Goal: Transaction & Acquisition: Purchase product/service

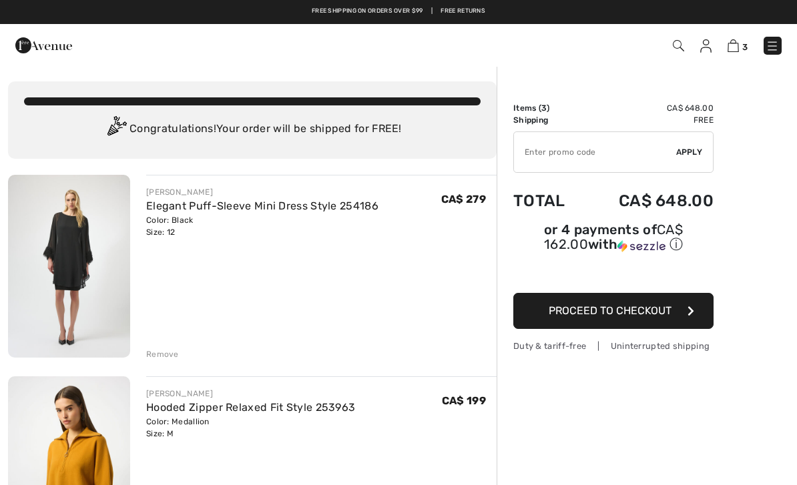
click at [152, 204] on link "Elegant Puff-Sleeve Mini Dress Style 254186" at bounding box center [262, 206] width 232 height 13
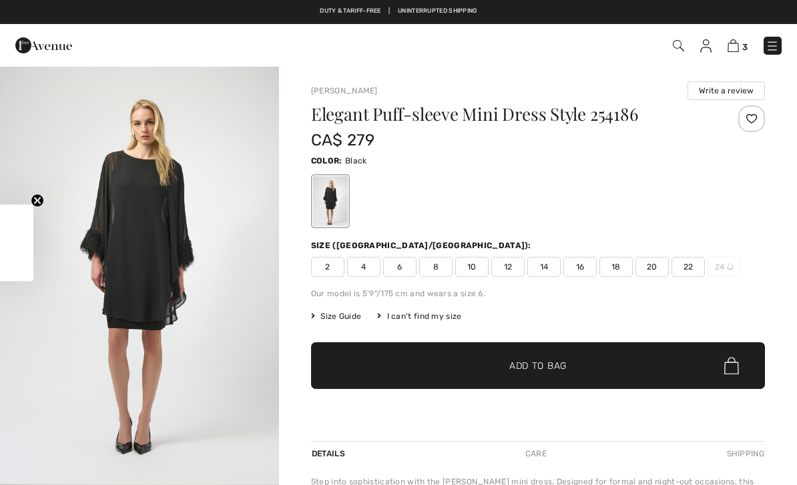
checkbox input "true"
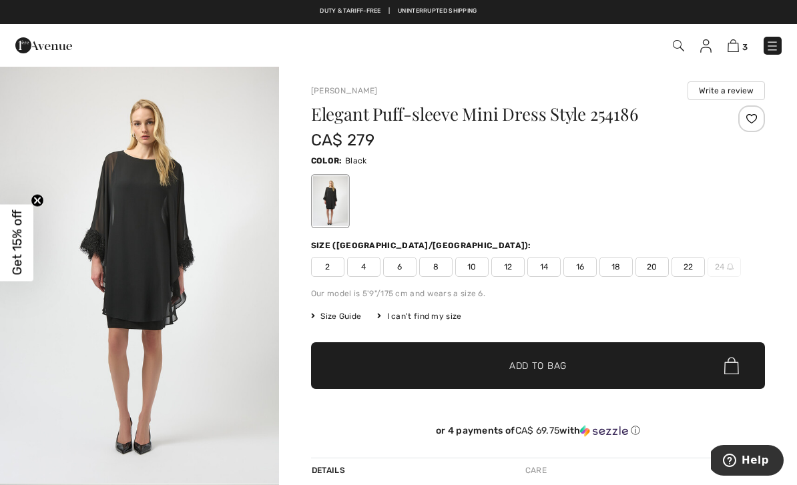
click at [130, 237] on img "1 / 4" at bounding box center [139, 274] width 279 height 418
click at [739, 40] on img at bounding box center [733, 45] width 11 height 13
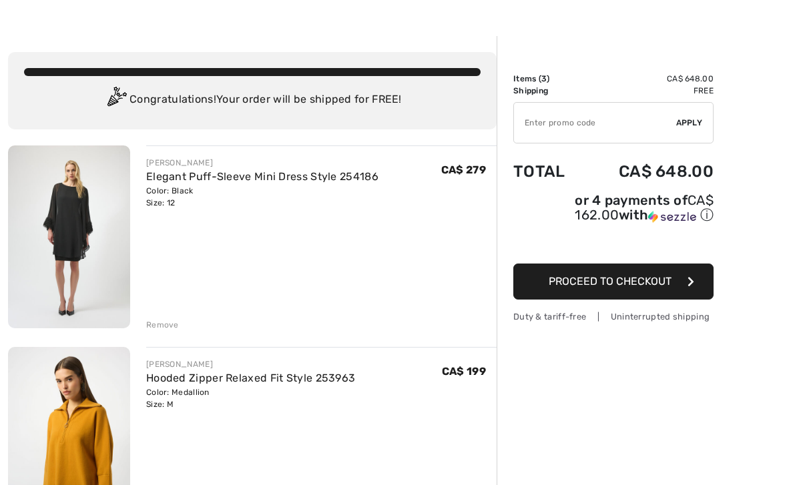
scroll to position [27, 0]
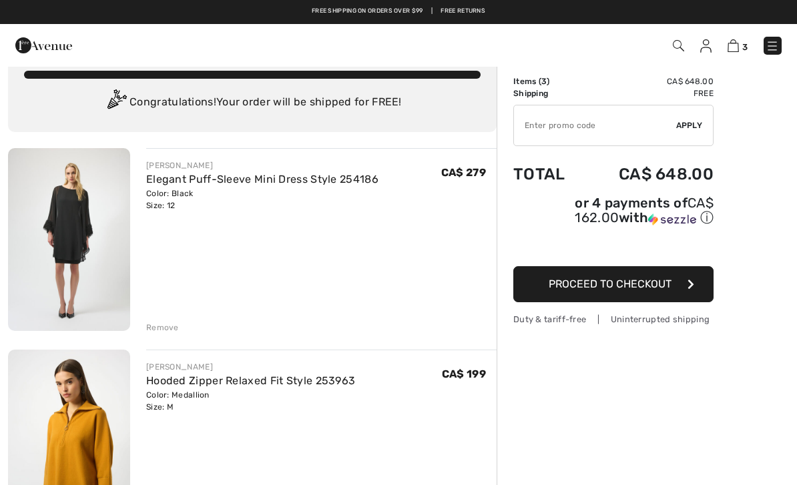
click at [668, 290] on span "Proceed to Checkout" at bounding box center [610, 284] width 123 height 13
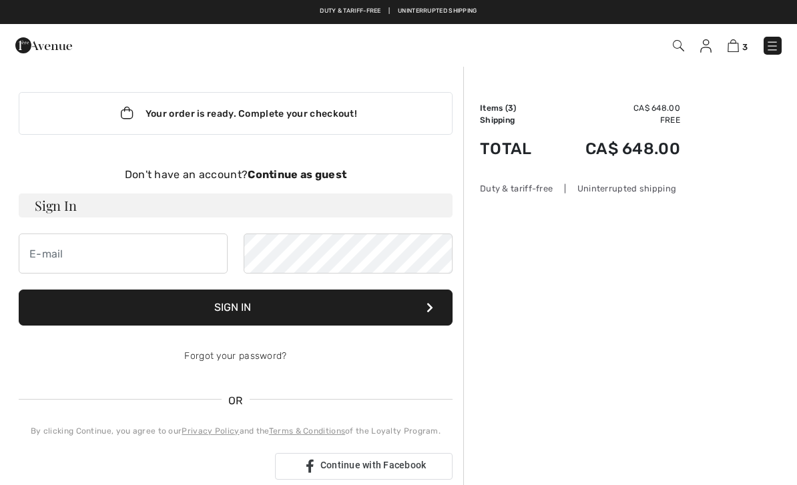
click at [52, 36] on img at bounding box center [43, 45] width 57 height 27
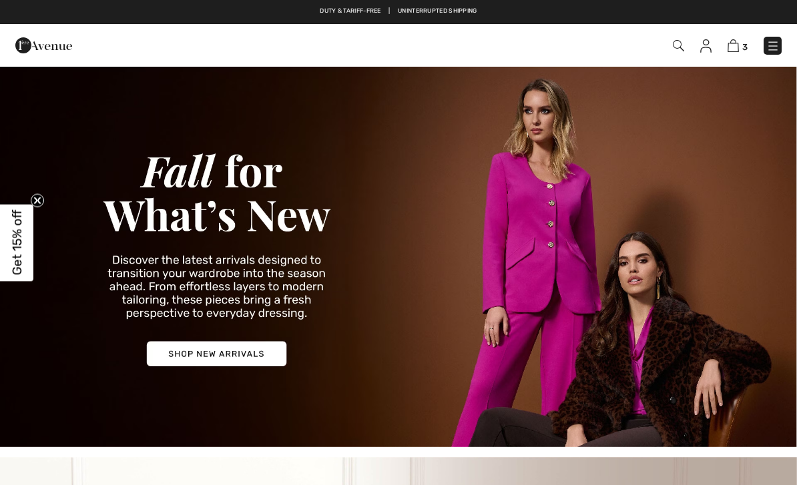
checkbox input "true"
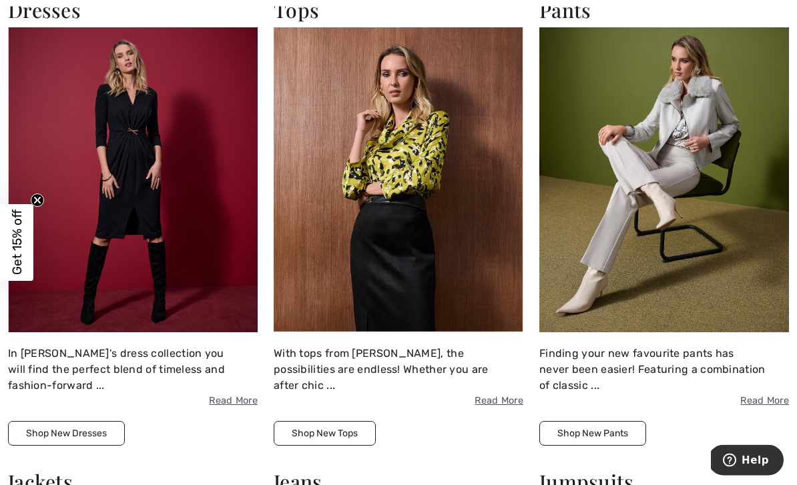
scroll to position [1034, 0]
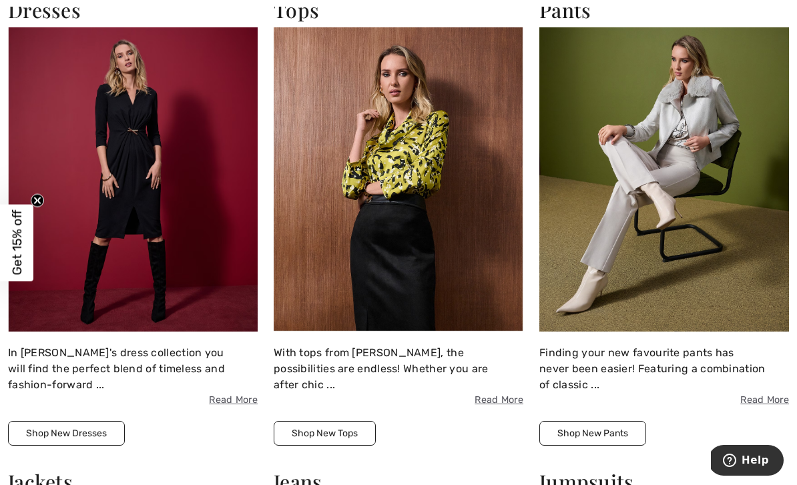
click at [453, 199] on img at bounding box center [399, 179] width 250 height 305
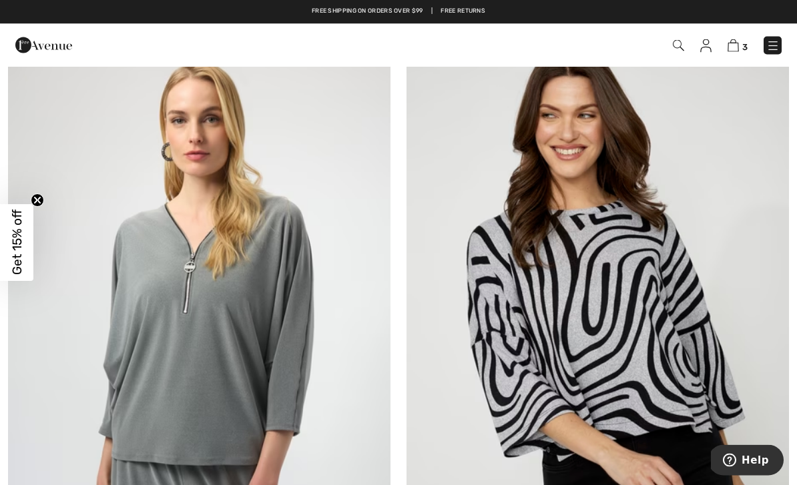
scroll to position [1414, 0]
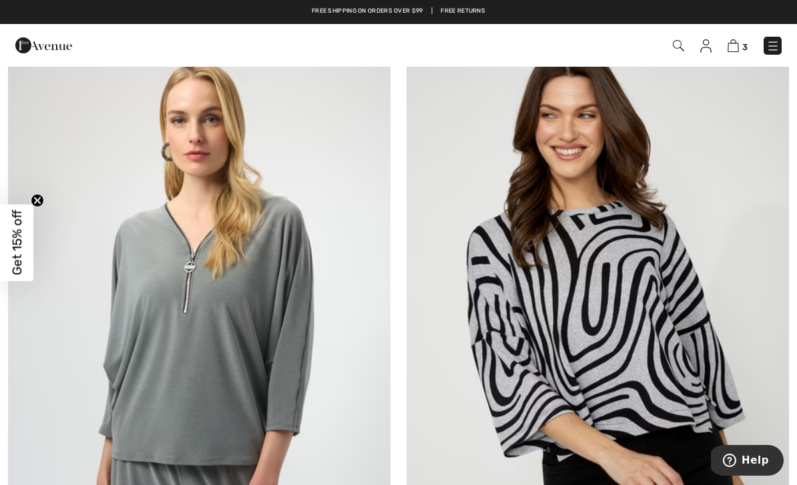
click at [739, 46] on img at bounding box center [733, 45] width 11 height 13
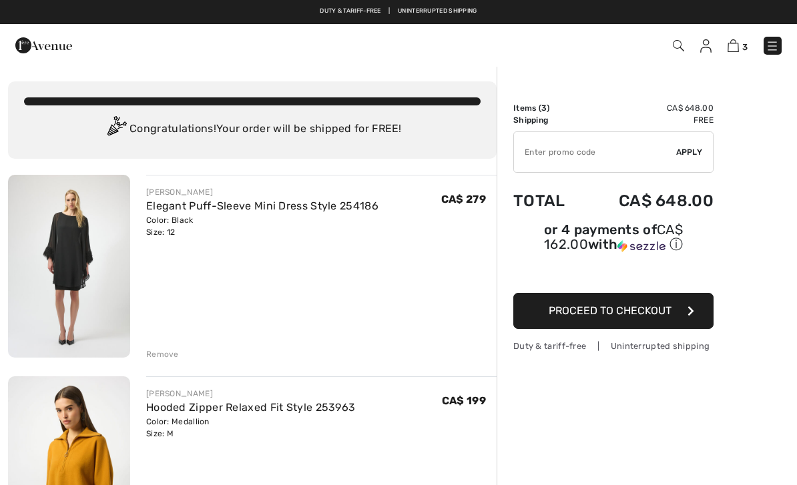
click at [704, 45] on img at bounding box center [706, 45] width 11 height 13
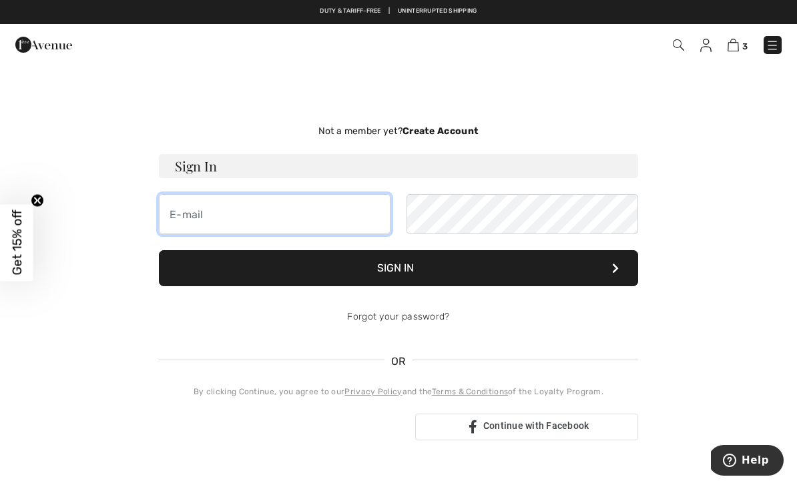
click at [367, 220] on input "email" at bounding box center [275, 214] width 232 height 40
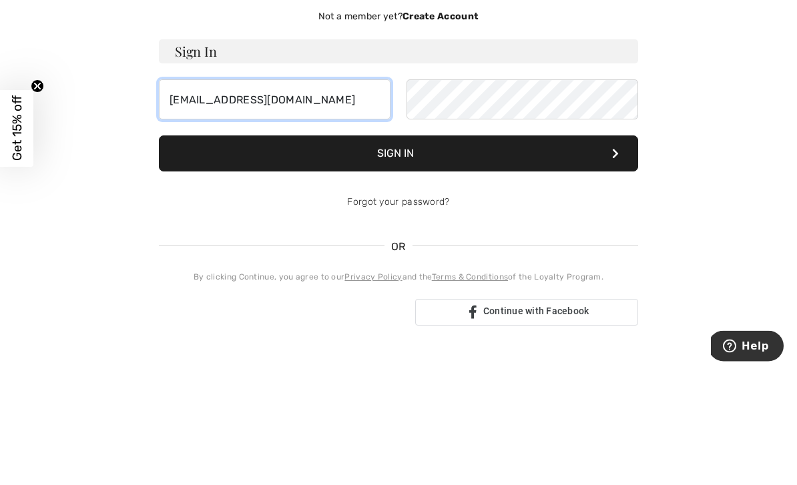
type input "emilyofosu@yahoo.com"
click at [582, 250] on button "Sign In" at bounding box center [398, 268] width 479 height 36
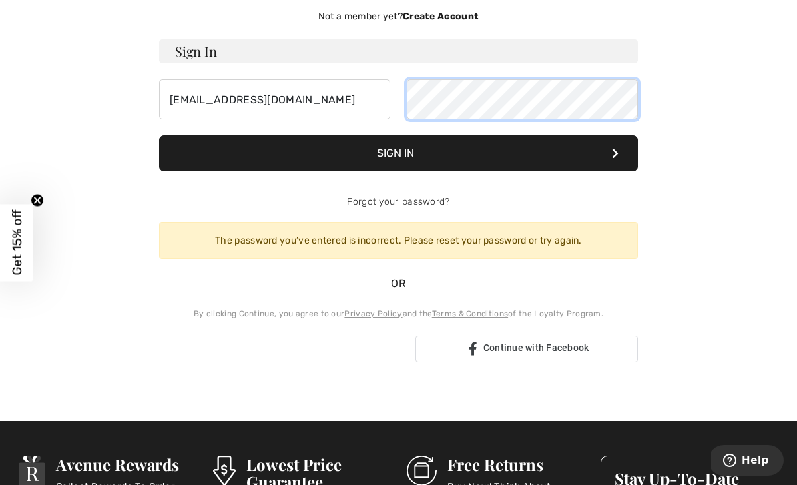
scroll to position [114, 0]
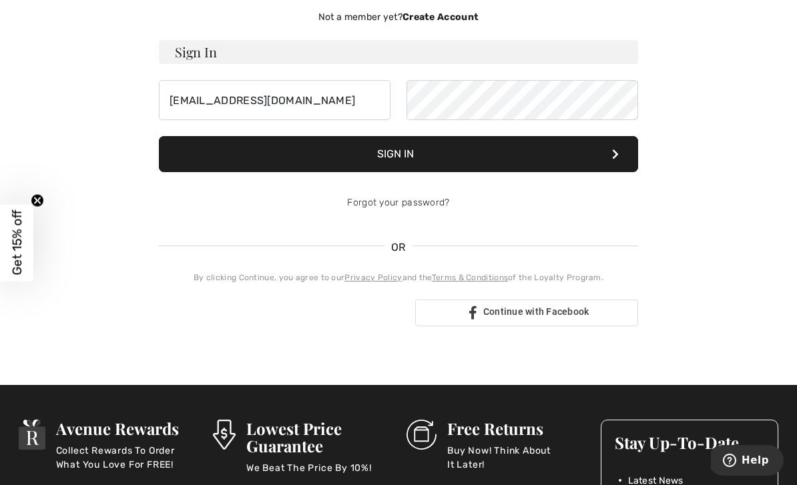
click at [532, 152] on button "Sign In" at bounding box center [398, 154] width 479 height 36
click at [556, 144] on button "Sign In" at bounding box center [398, 154] width 479 height 36
click at [460, 140] on button "Sign In" at bounding box center [398, 154] width 479 height 36
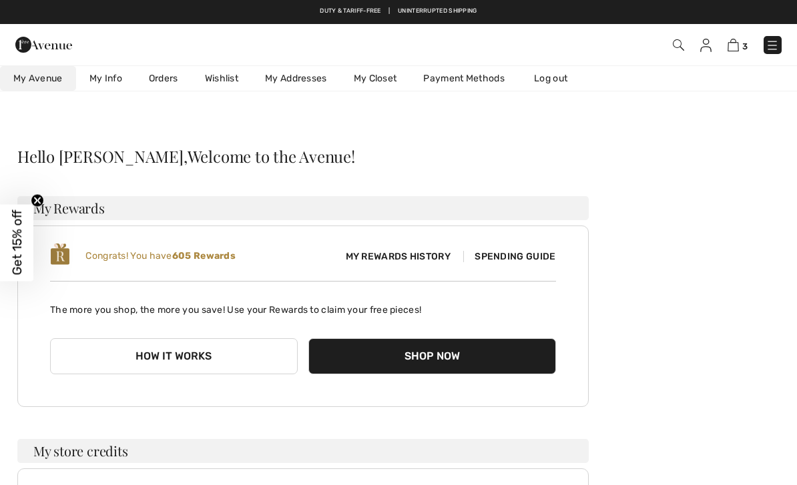
scroll to position [115, 0]
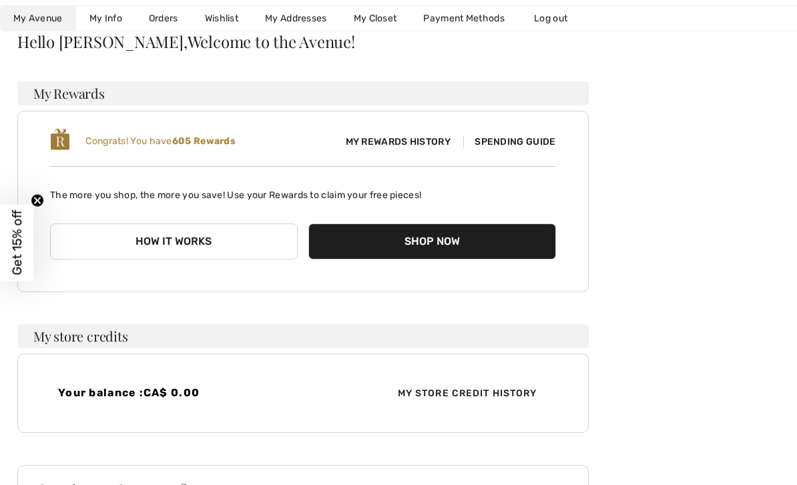
click at [533, 146] on span "Spending Guide" at bounding box center [509, 141] width 92 height 11
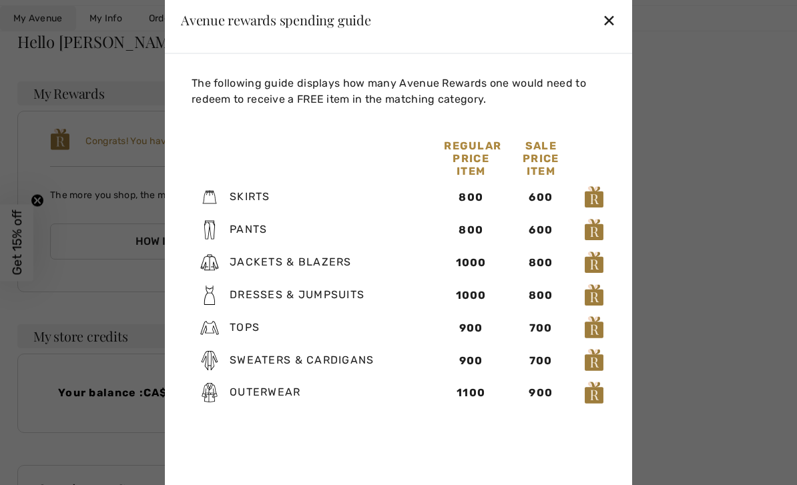
click at [606, 20] on div "✕" at bounding box center [609, 20] width 14 height 28
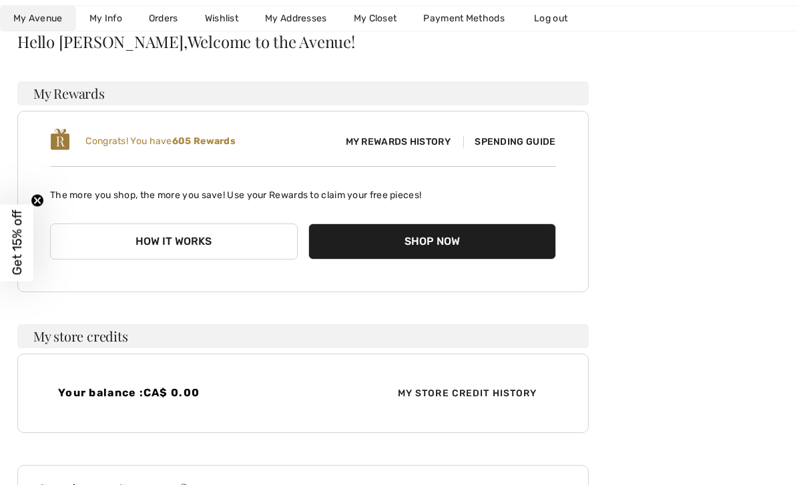
click at [513, 224] on button "Shop Now" at bounding box center [433, 242] width 248 height 36
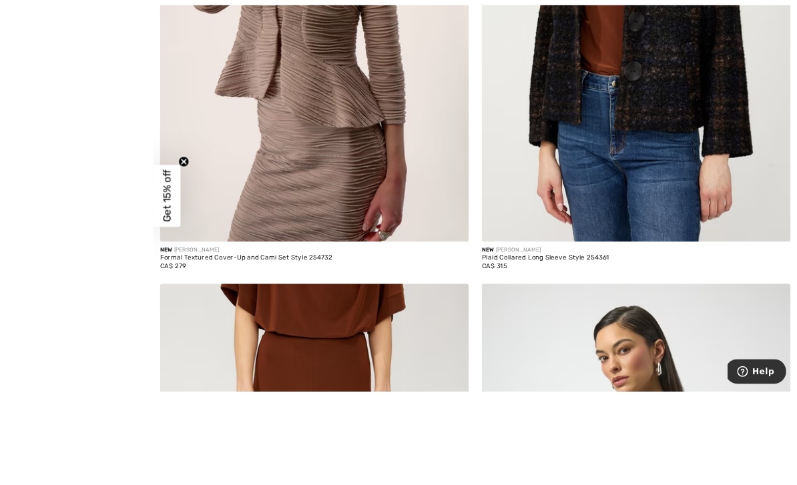
scroll to position [678, 0]
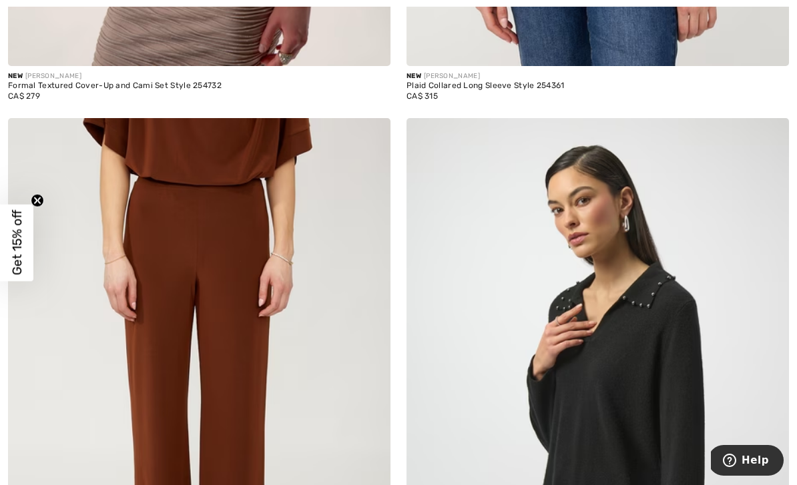
click at [641, 405] on img at bounding box center [598, 405] width 383 height 574
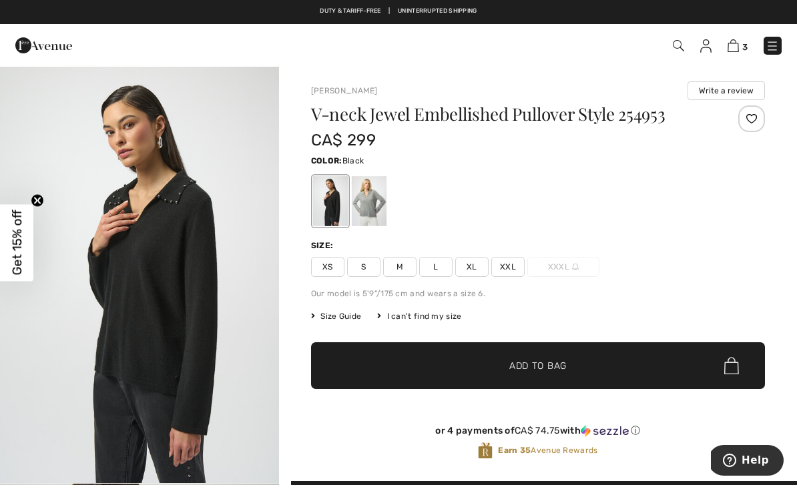
click at [735, 49] on img at bounding box center [733, 45] width 11 height 13
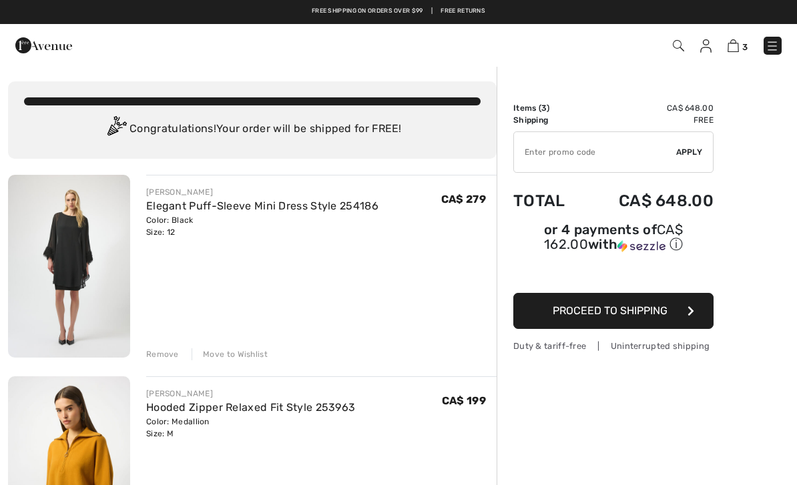
click at [677, 311] on button "Proceed to Shipping" at bounding box center [614, 311] width 200 height 36
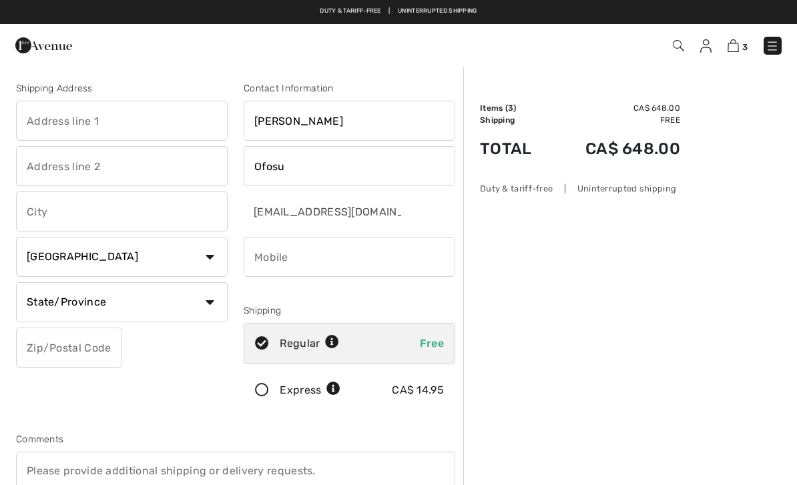
click at [147, 112] on input "text" at bounding box center [122, 121] width 212 height 40
type input "1209 Smither Road"
click at [46, 205] on input "text" at bounding box center [122, 212] width 212 height 40
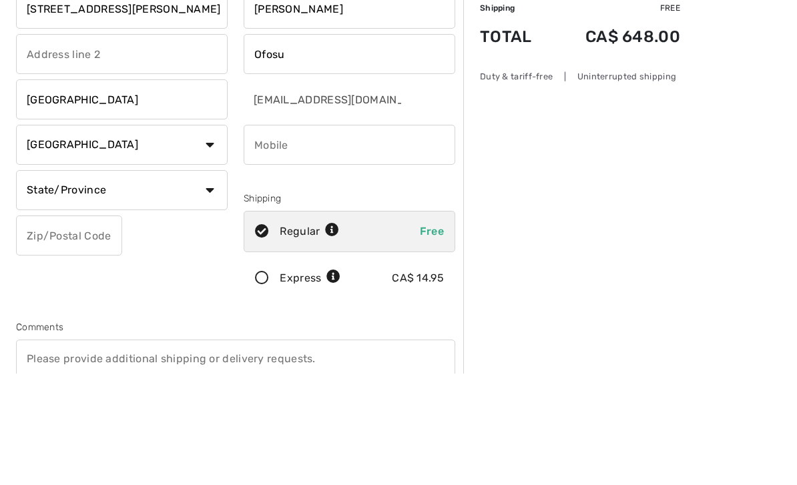
scroll to position [112, 0]
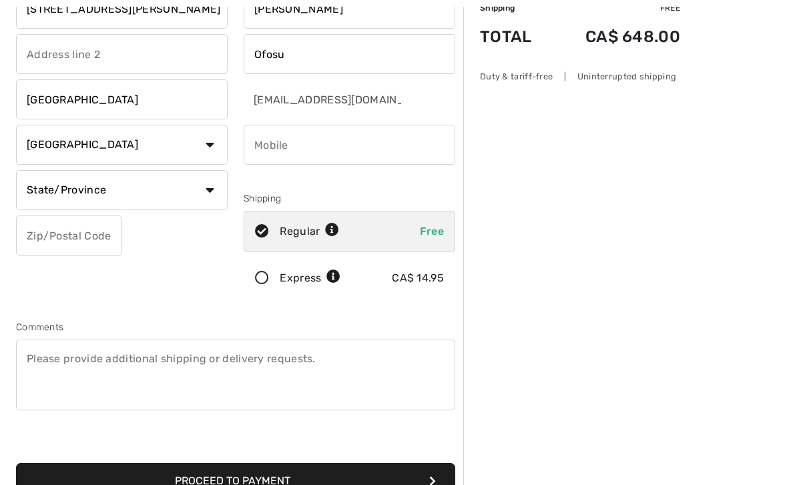
type input "London"
click at [208, 195] on select "State/Province Alberta British Columbia Manitoba New Brunswick Newfoundland and…" at bounding box center [122, 190] width 212 height 40
select select "ON"
click at [413, 142] on input "phone" at bounding box center [350, 145] width 212 height 40
type input "5199369582"
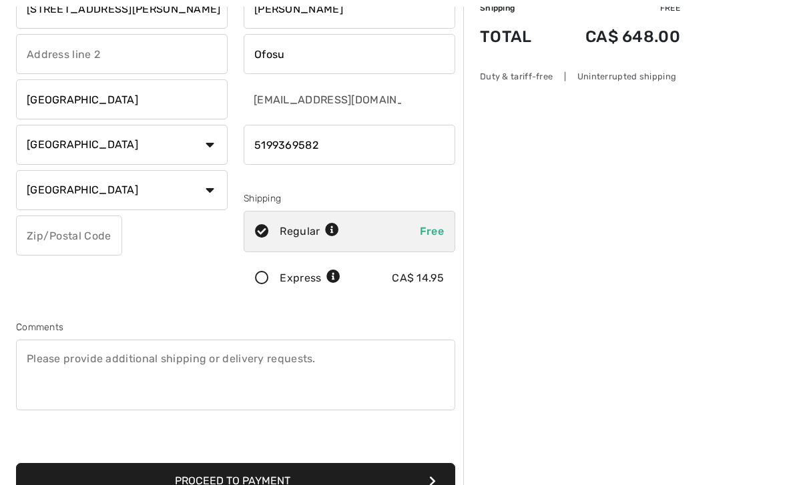
click at [104, 235] on input "text" at bounding box center [69, 236] width 106 height 40
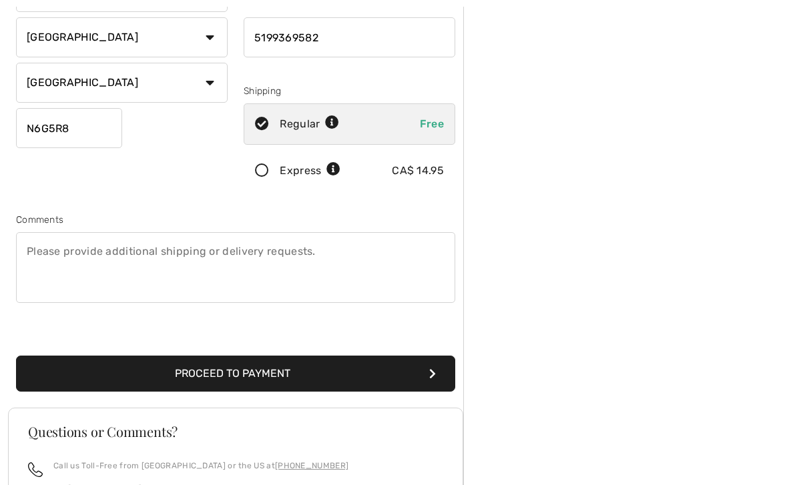
scroll to position [222, 0]
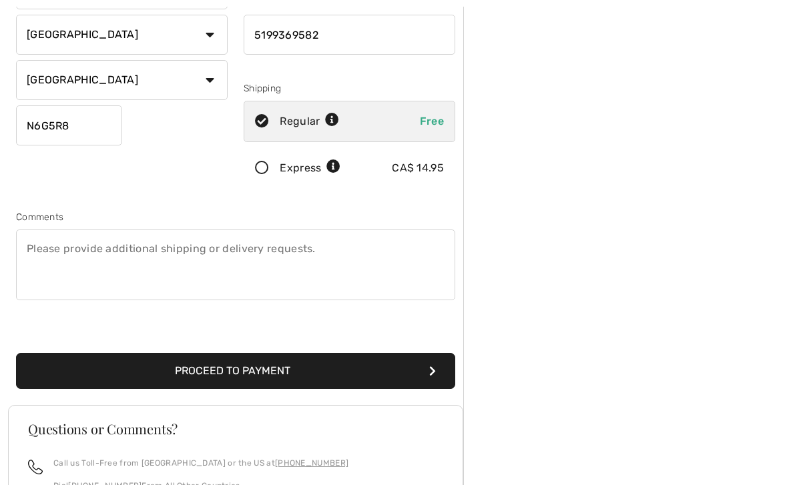
type input "N6G5R8"
click at [190, 371] on button "Proceed to Payment" at bounding box center [235, 371] width 439 height 36
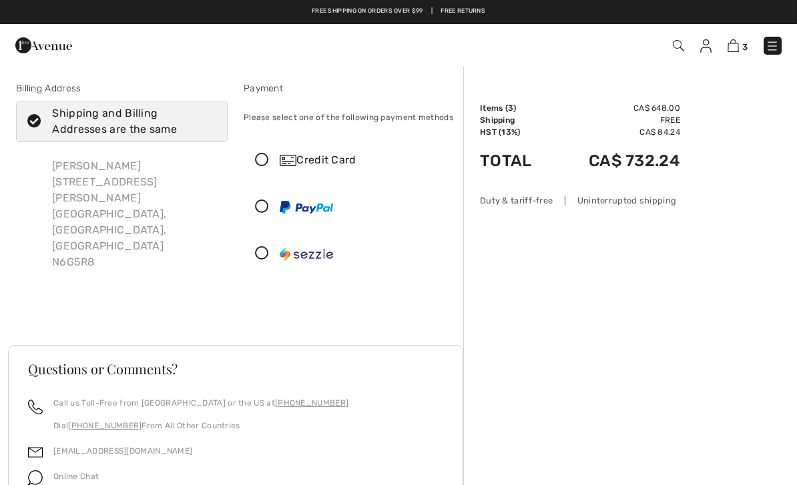
click at [263, 154] on icon at bounding box center [261, 161] width 35 height 14
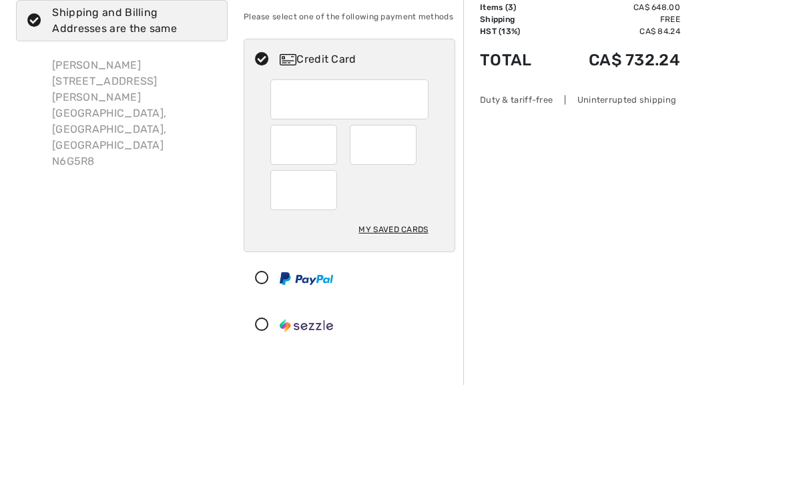
scroll to position [101, 0]
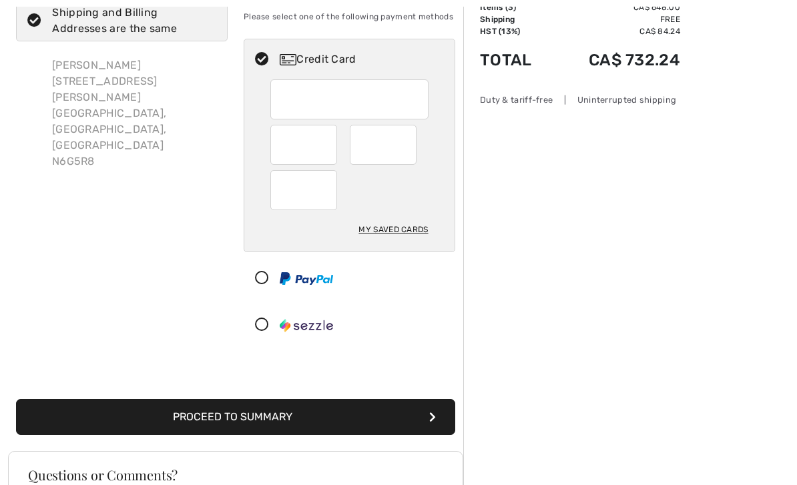
click at [411, 151] on div at bounding box center [383, 145] width 67 height 40
click at [307, 207] on div at bounding box center [303, 190] width 67 height 40
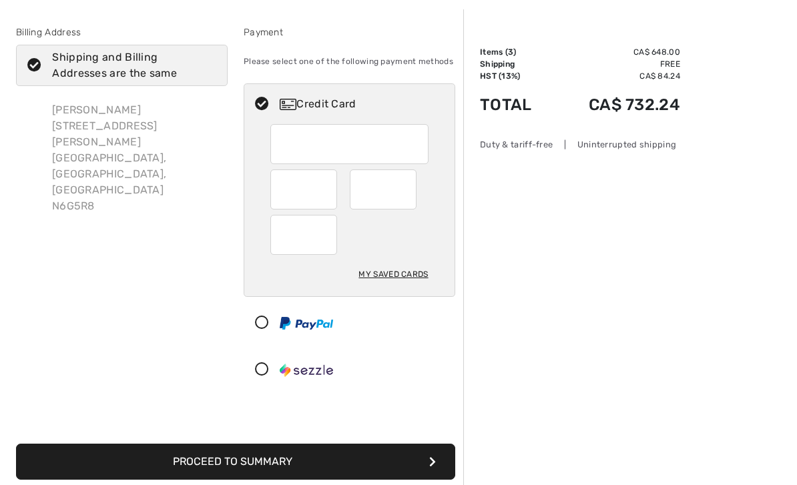
scroll to position [56, 0]
click at [178, 456] on button "Proceed to Summary" at bounding box center [235, 462] width 439 height 36
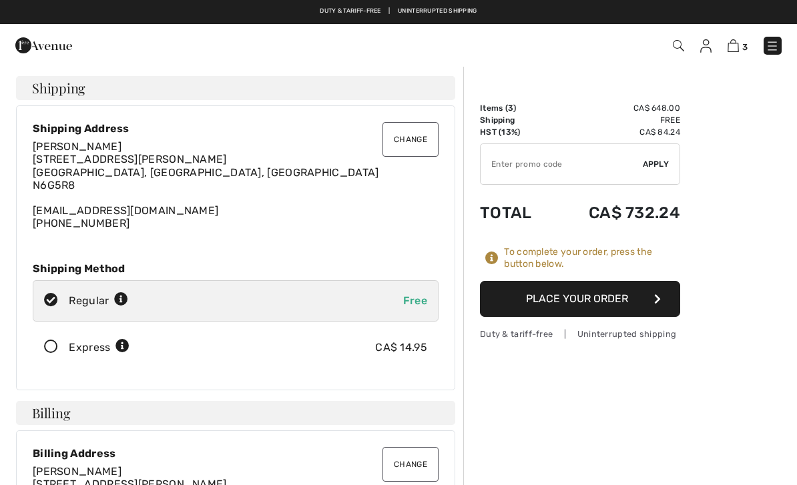
click at [652, 294] on button "Place Your Order" at bounding box center [580, 299] width 200 height 36
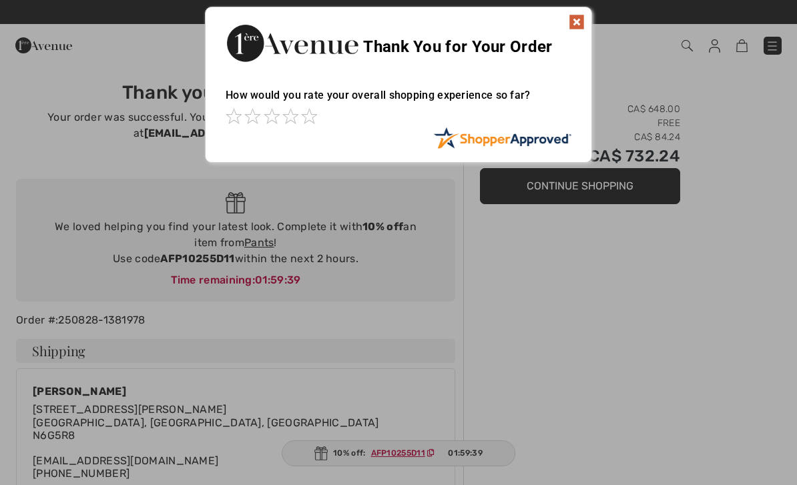
click at [573, 27] on img at bounding box center [577, 22] width 16 height 16
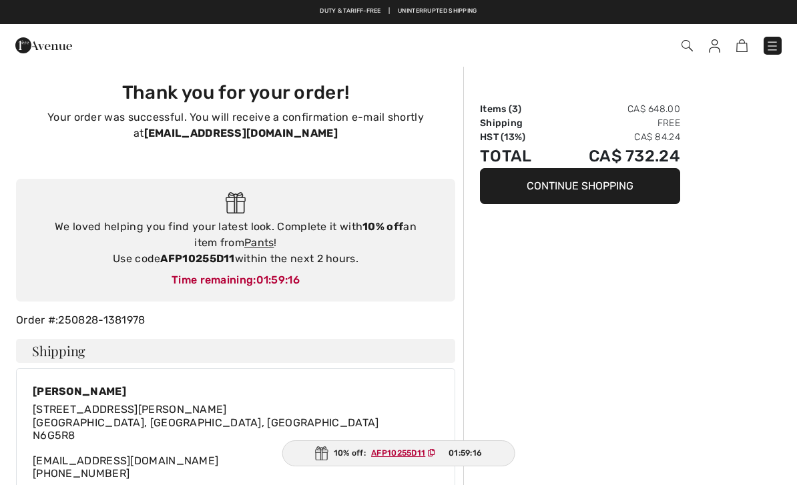
click at [717, 47] on img at bounding box center [714, 45] width 11 height 13
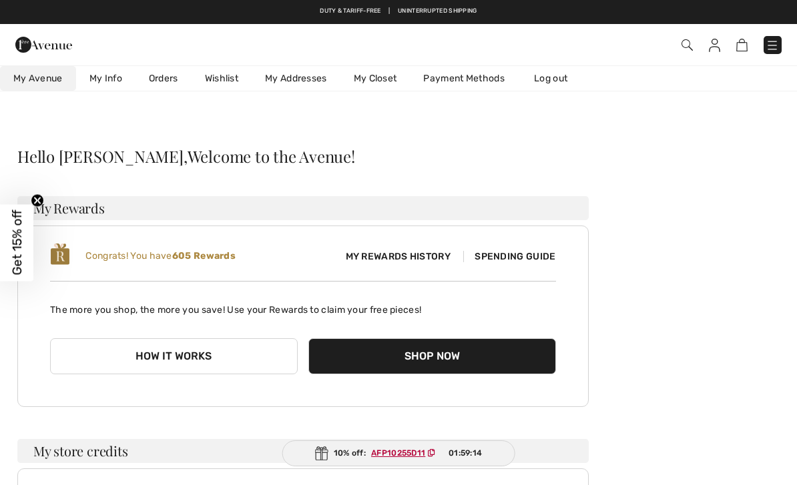
click at [564, 84] on link "Log out" at bounding box center [557, 78] width 73 height 25
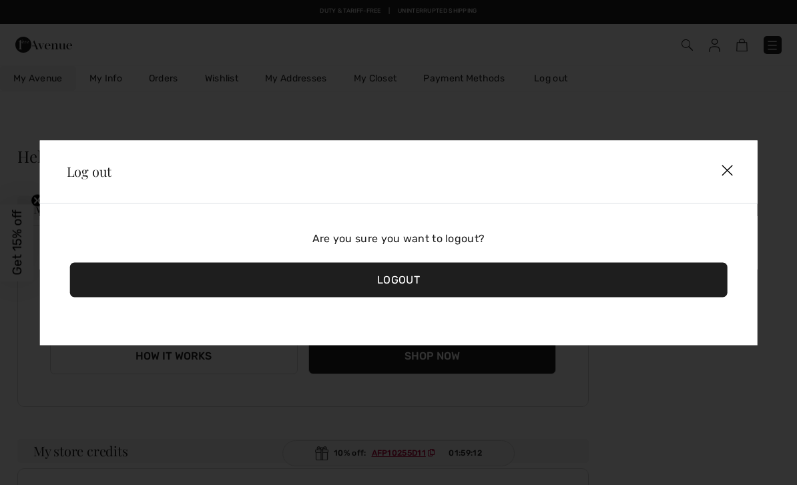
click at [550, 280] on div "Logout" at bounding box center [399, 279] width 658 height 35
